Goal: Navigation & Orientation: Find specific page/section

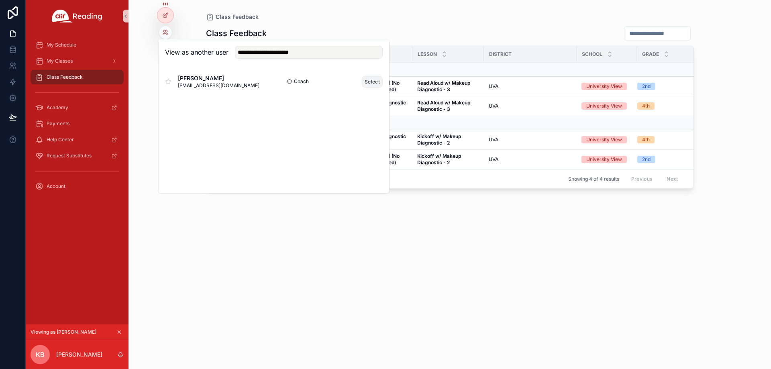
type input "**********"
click at [374, 84] on button "Select" at bounding box center [372, 82] width 21 height 12
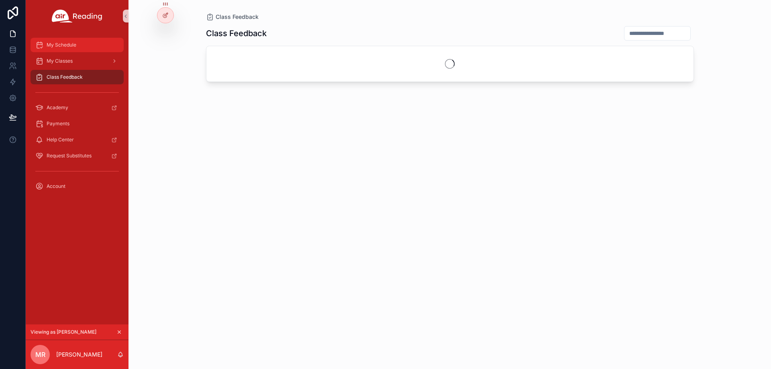
click at [68, 45] on span "My Schedule" at bounding box center [62, 45] width 30 height 6
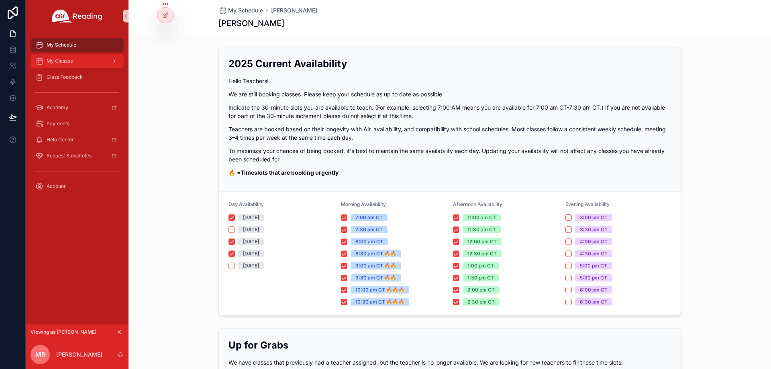
click at [79, 58] on div "My Classes" at bounding box center [76, 61] width 83 height 13
